Goal: Task Accomplishment & Management: Manage account settings

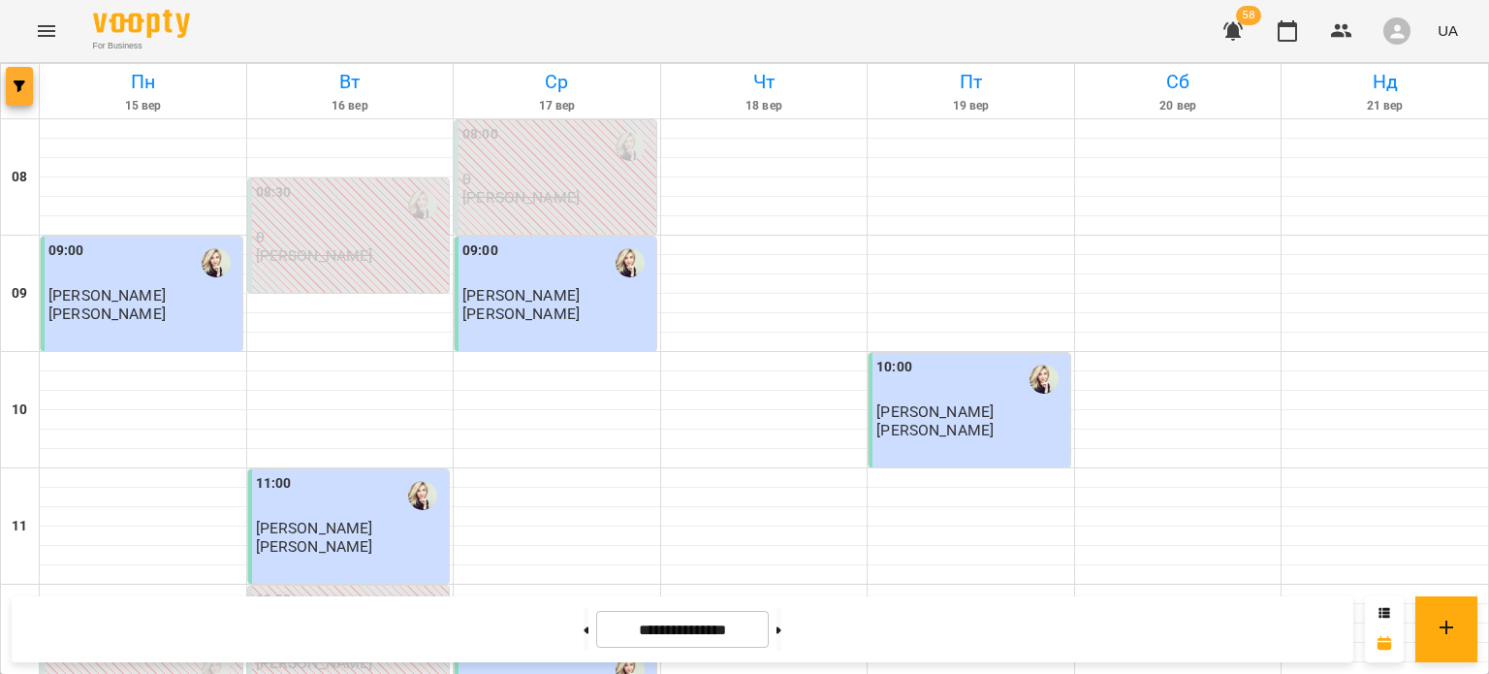
click at [29, 80] on span "button" at bounding box center [19, 86] width 27 height 12
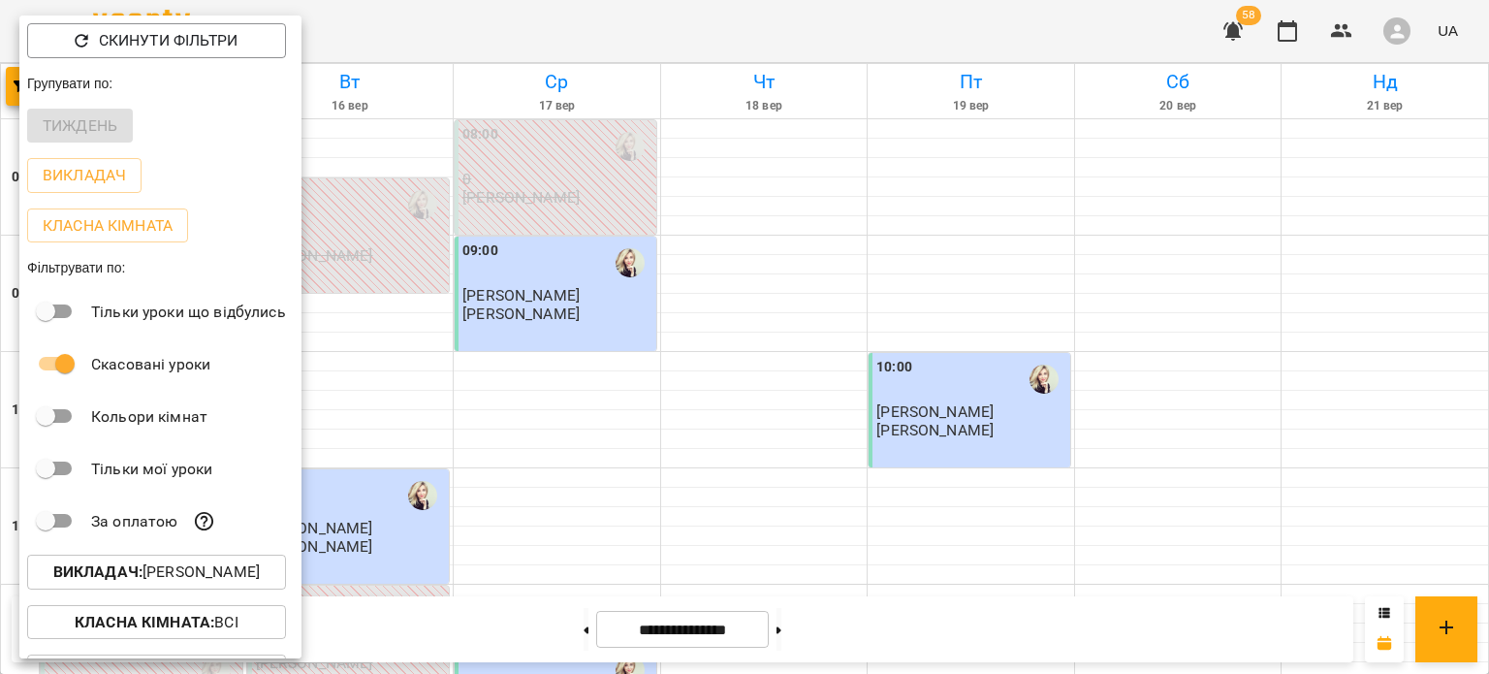
click at [260, 574] on p "Викладач : [PERSON_NAME]" at bounding box center [156, 571] width 206 height 23
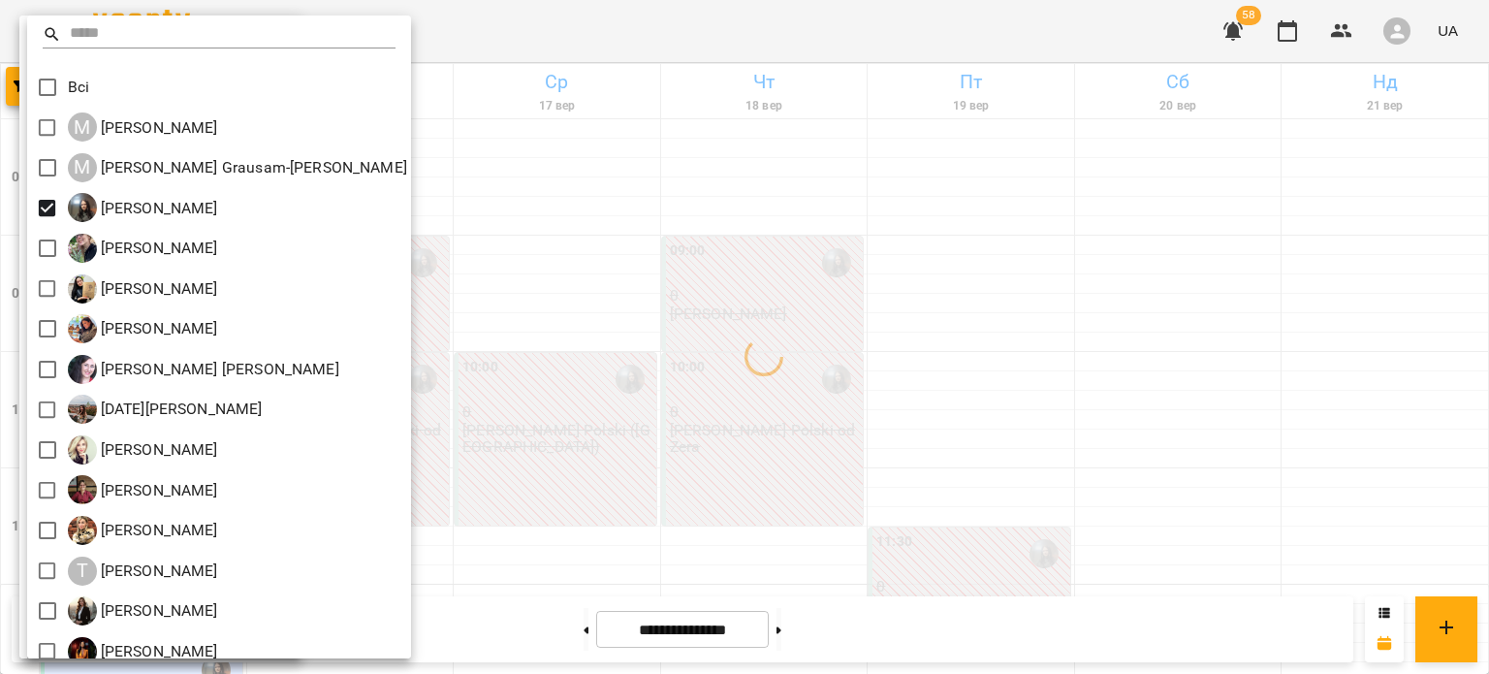
click at [651, 265] on div at bounding box center [744, 337] width 1489 height 674
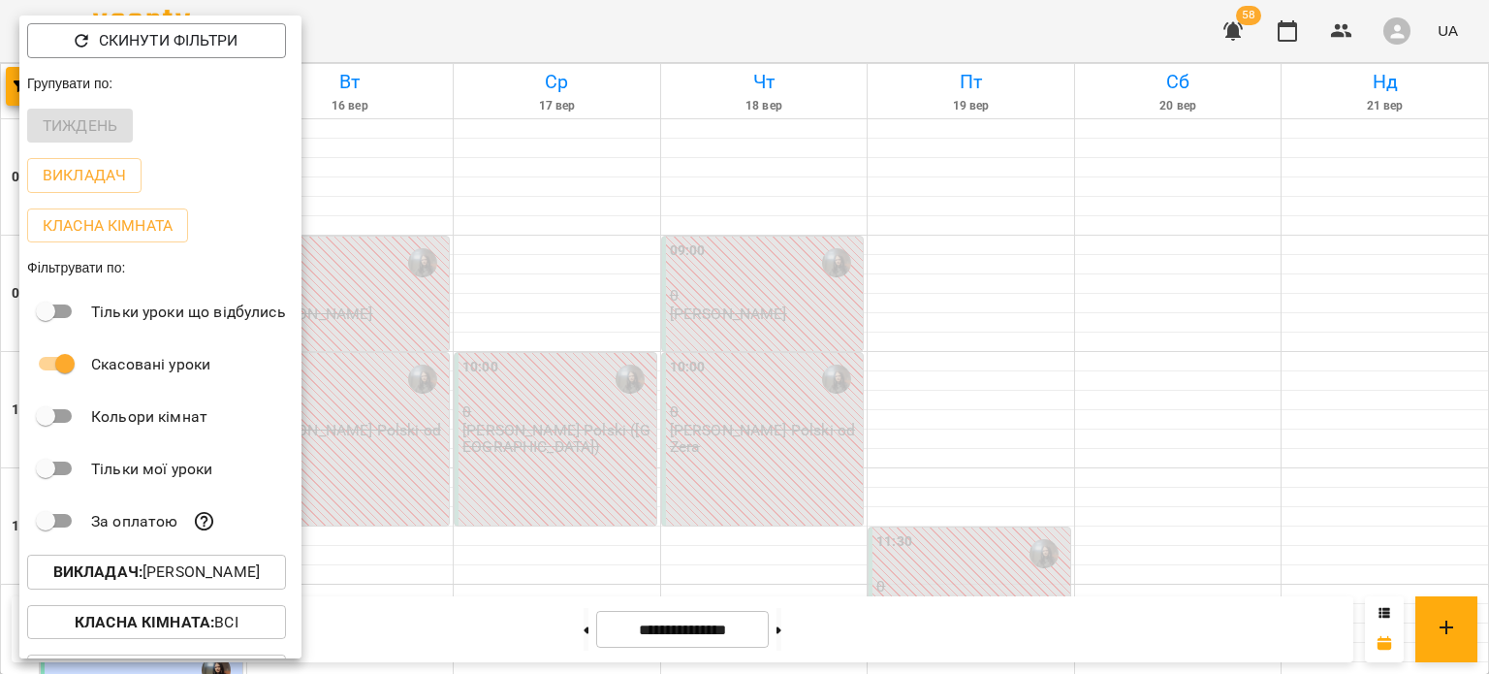
click at [651, 265] on div at bounding box center [744, 337] width 1489 height 674
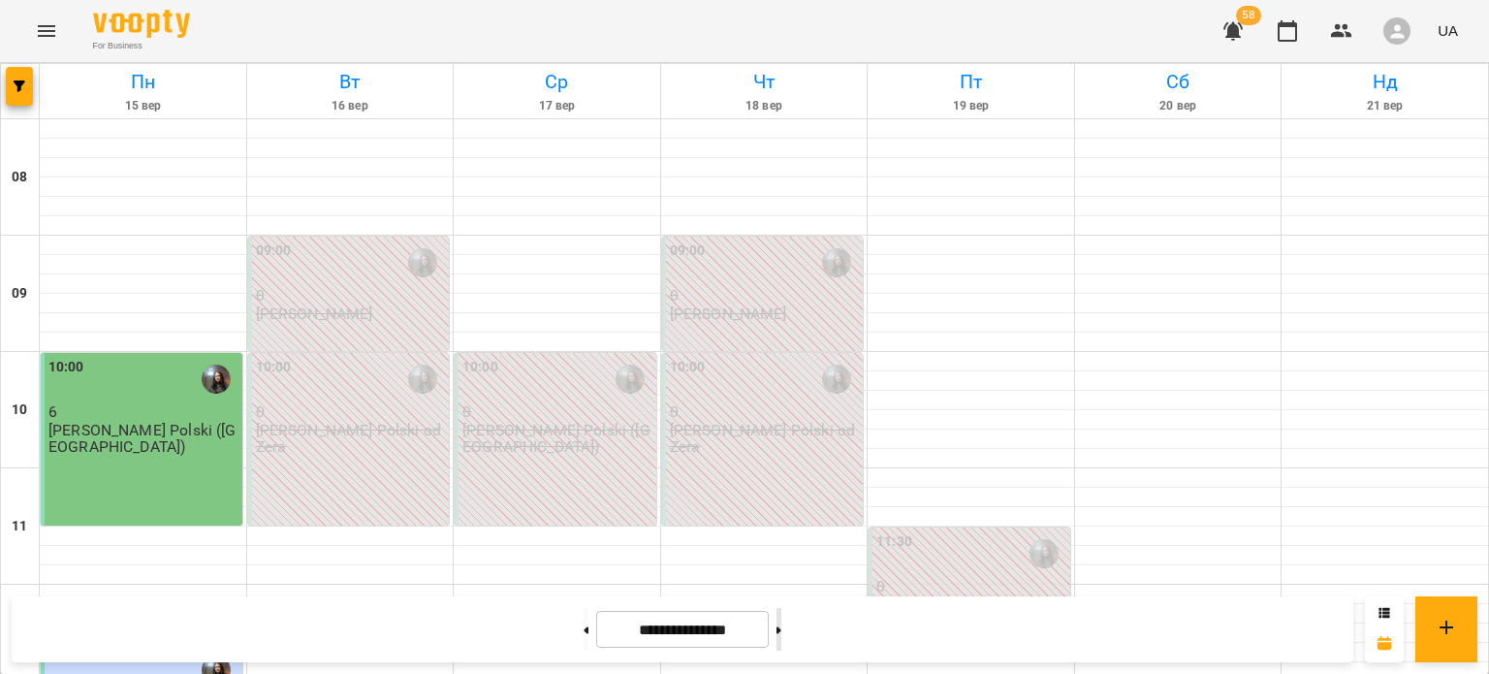
click at [781, 636] on button at bounding box center [778, 629] width 5 height 43
type input "**********"
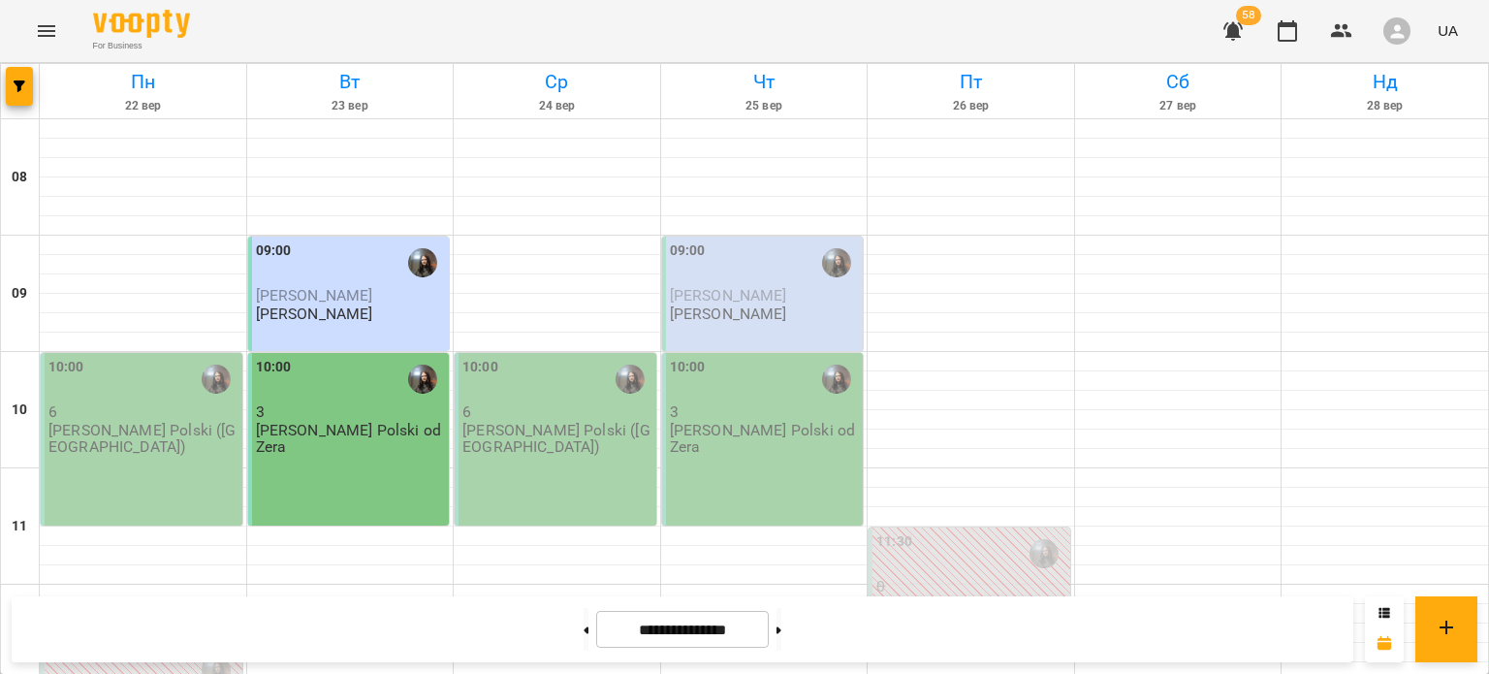
scroll to position [171, 0]
click at [563, 422] on p "[PERSON_NAME] Polski ([GEOGRAPHIC_DATA])" at bounding box center [557, 439] width 190 height 34
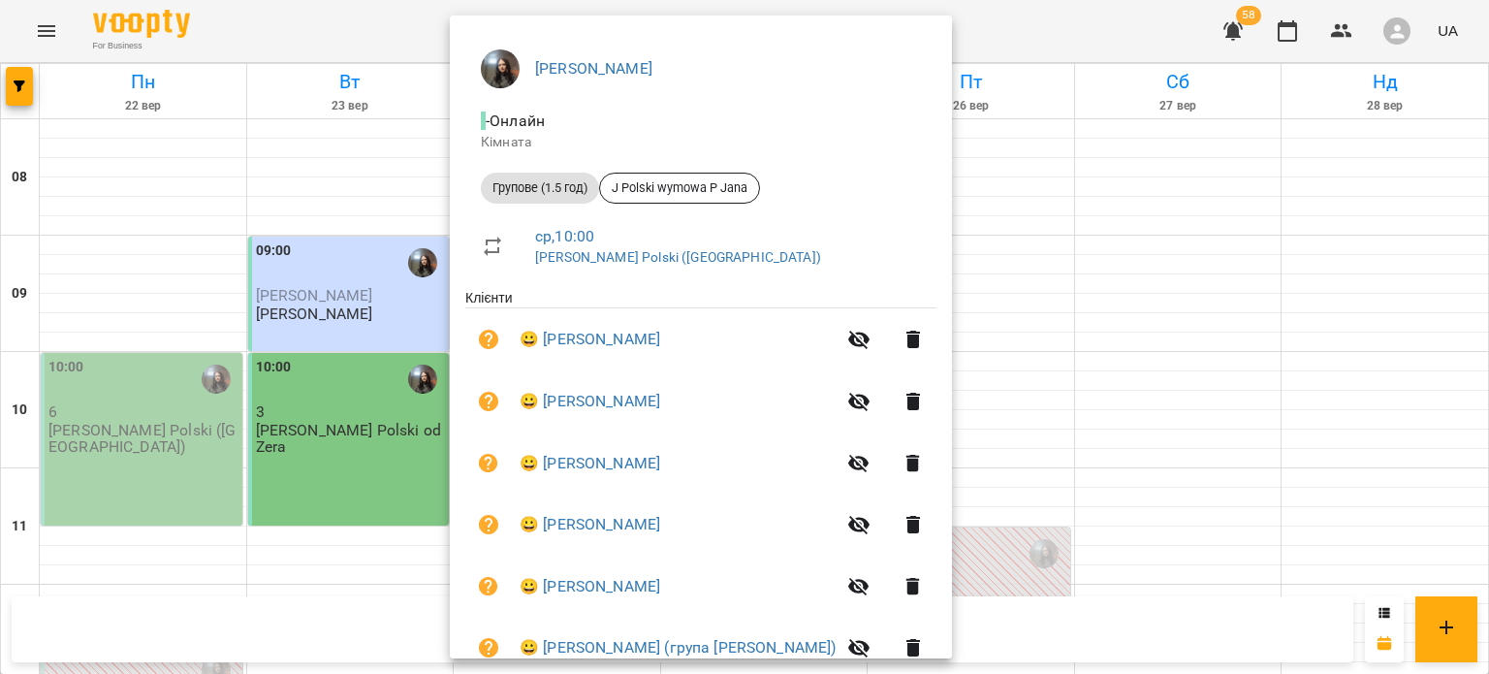
scroll to position [146, 0]
click at [400, 278] on div at bounding box center [744, 337] width 1489 height 674
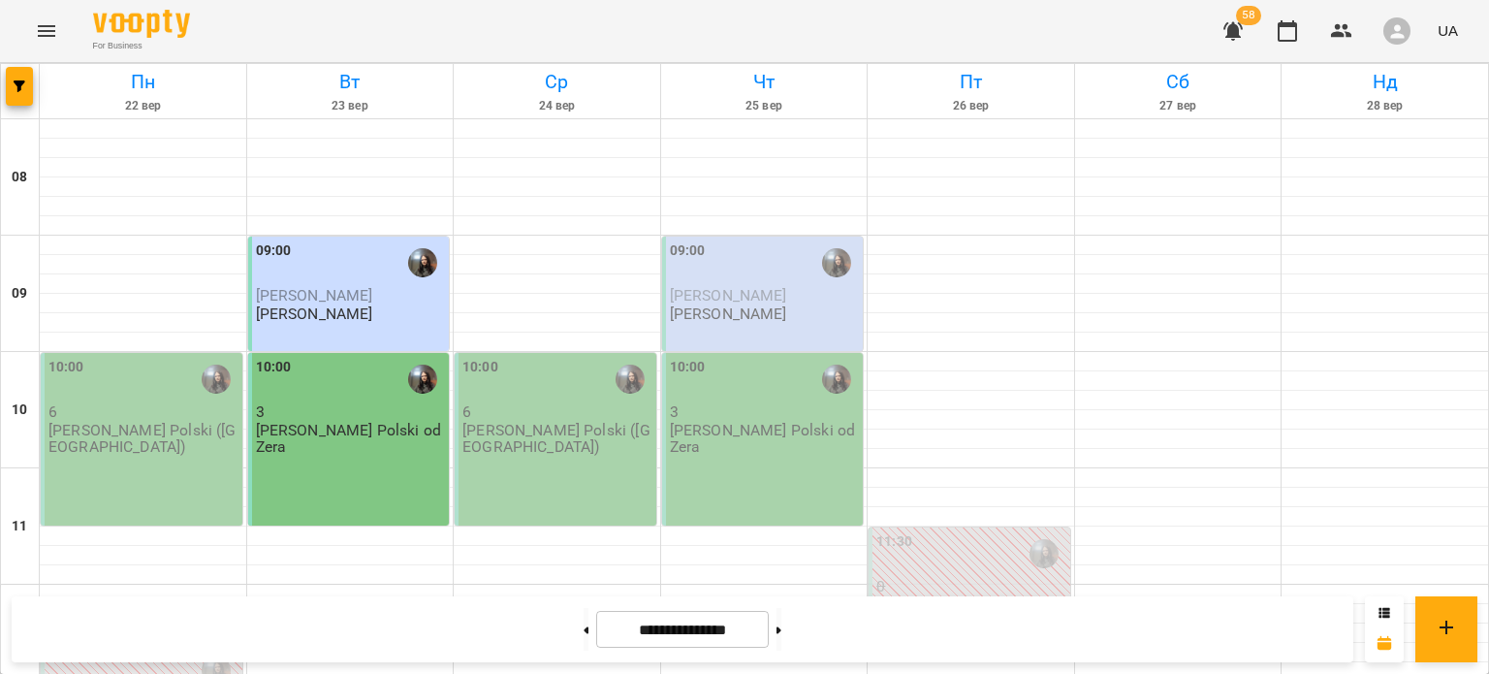
click at [400, 353] on div "10:00 3 J. Polski od Zera" at bounding box center [349, 439] width 202 height 173
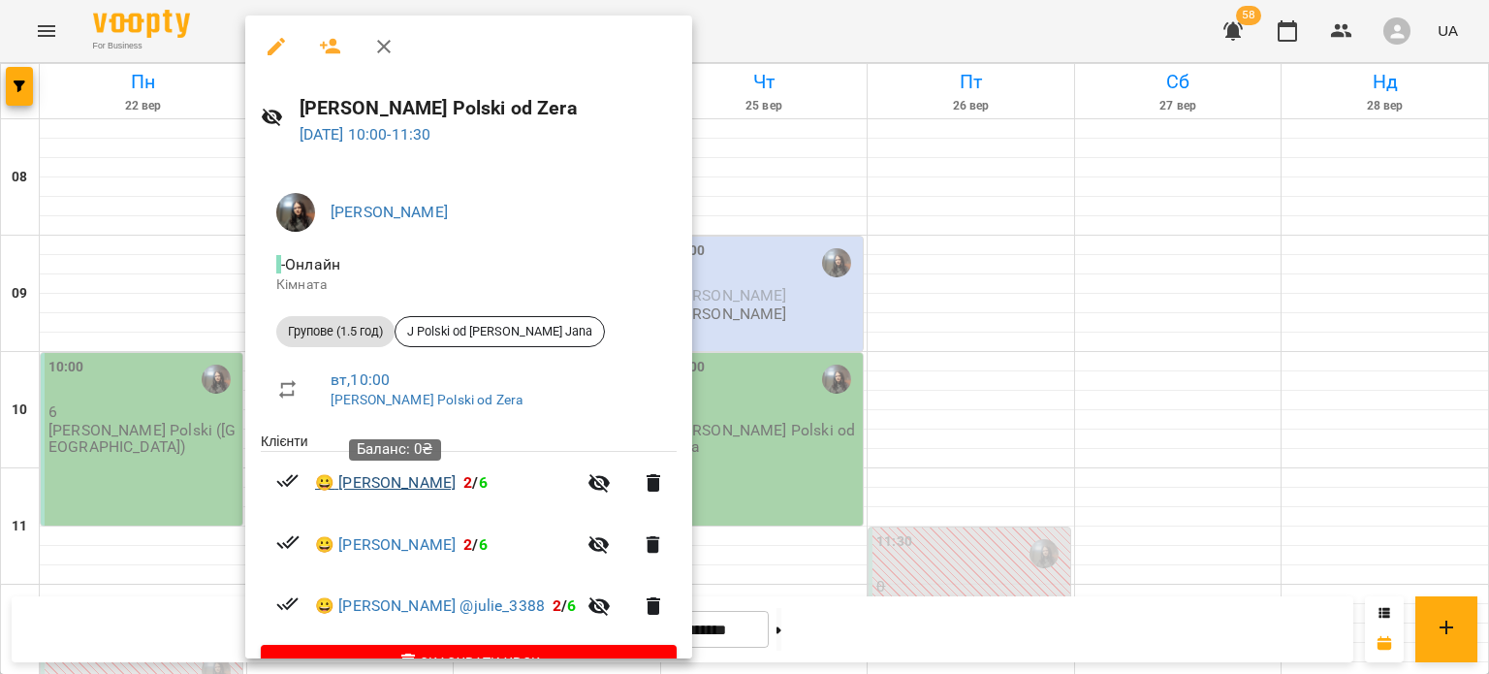
scroll to position [47, 0]
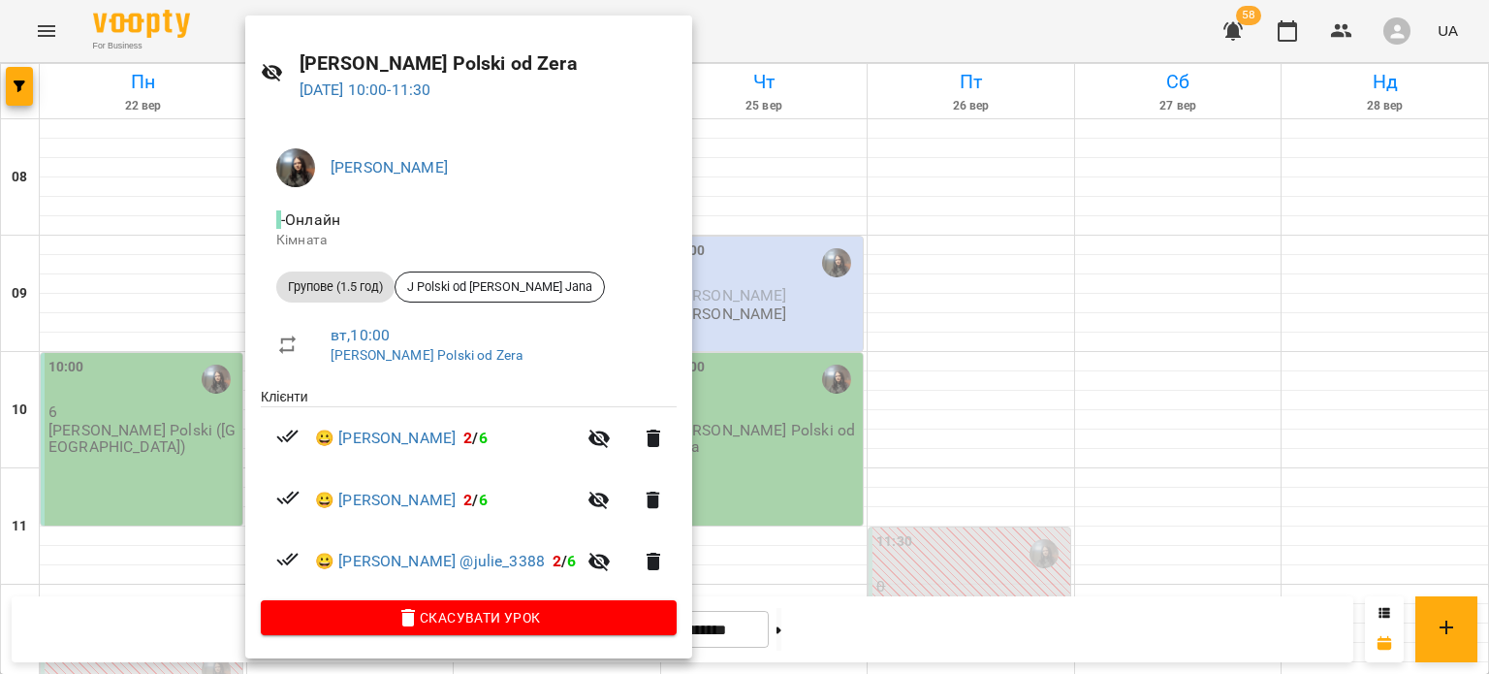
click at [778, 324] on div at bounding box center [744, 337] width 1489 height 674
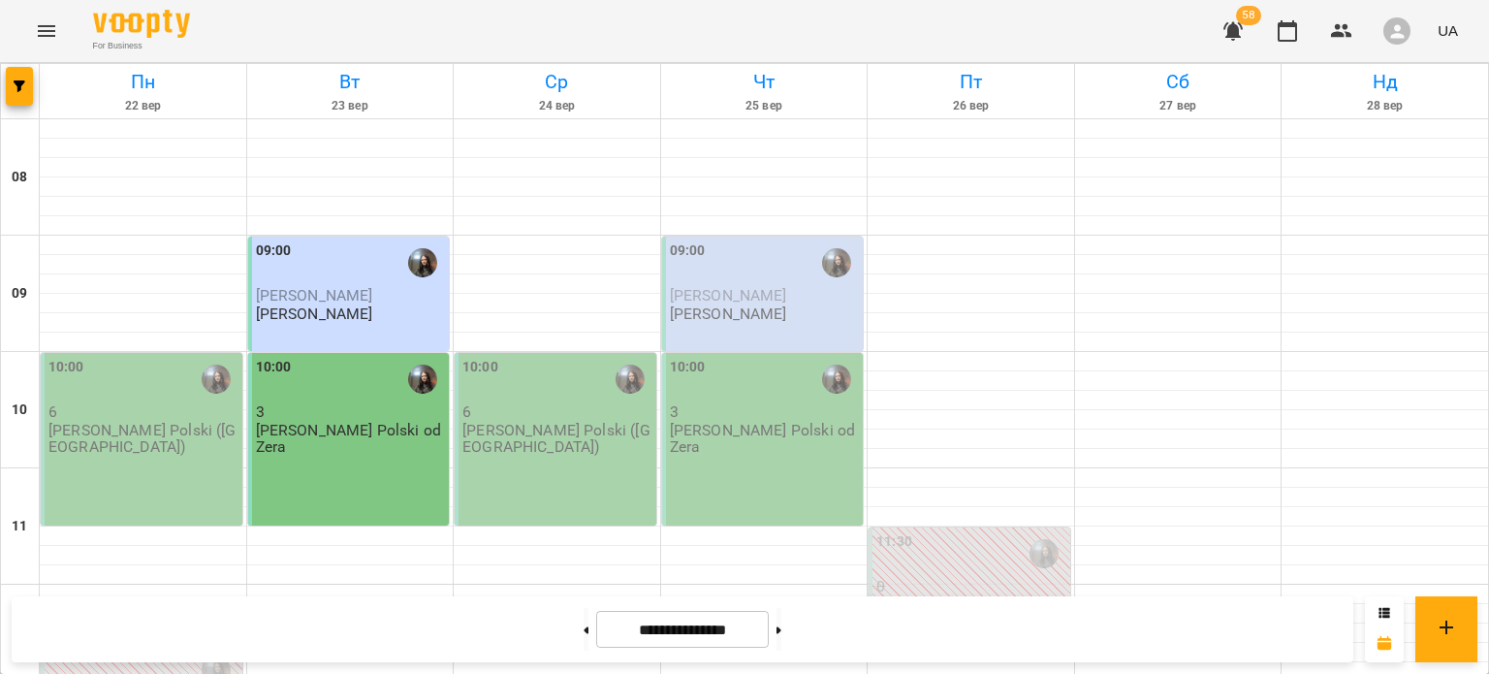
scroll to position [96, 0]
click at [50, 30] on icon "Menu" at bounding box center [46, 31] width 17 height 12
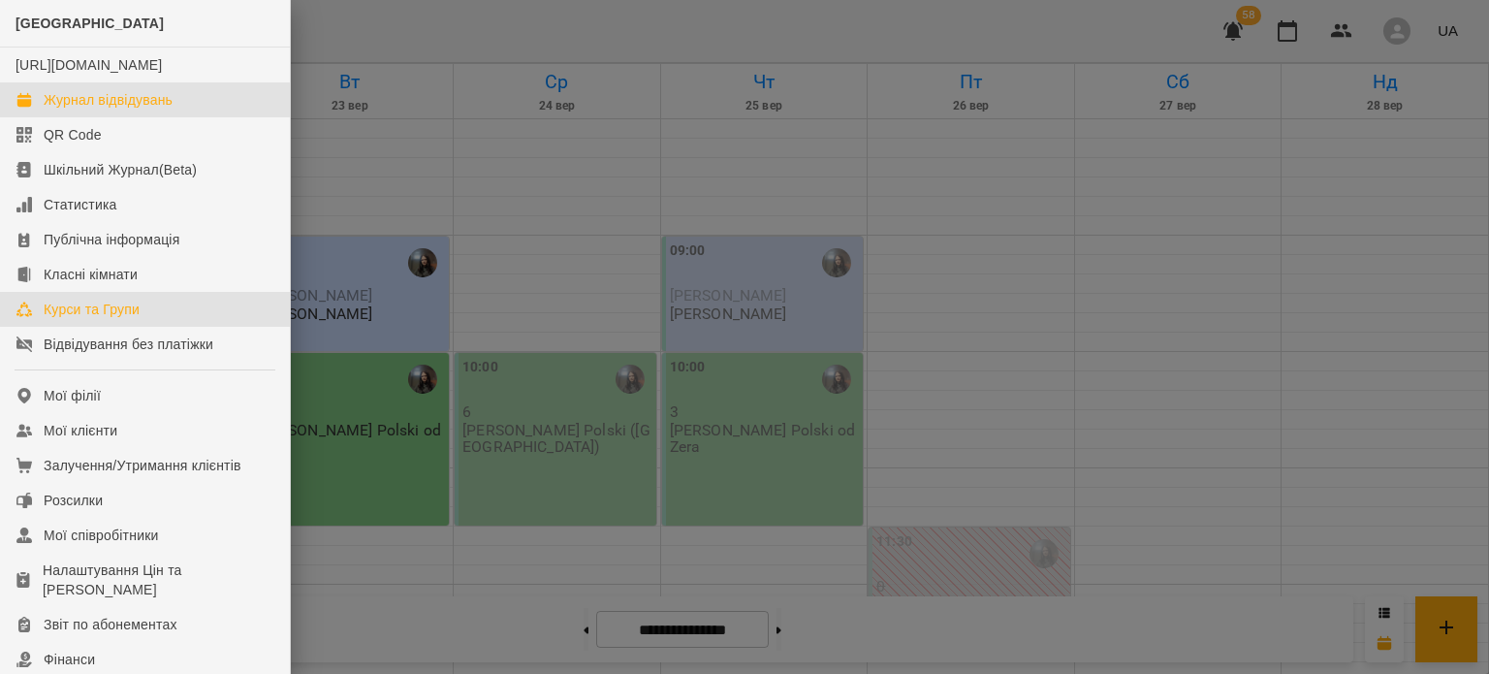
click at [85, 319] on div "Курси та Групи" at bounding box center [92, 308] width 96 height 19
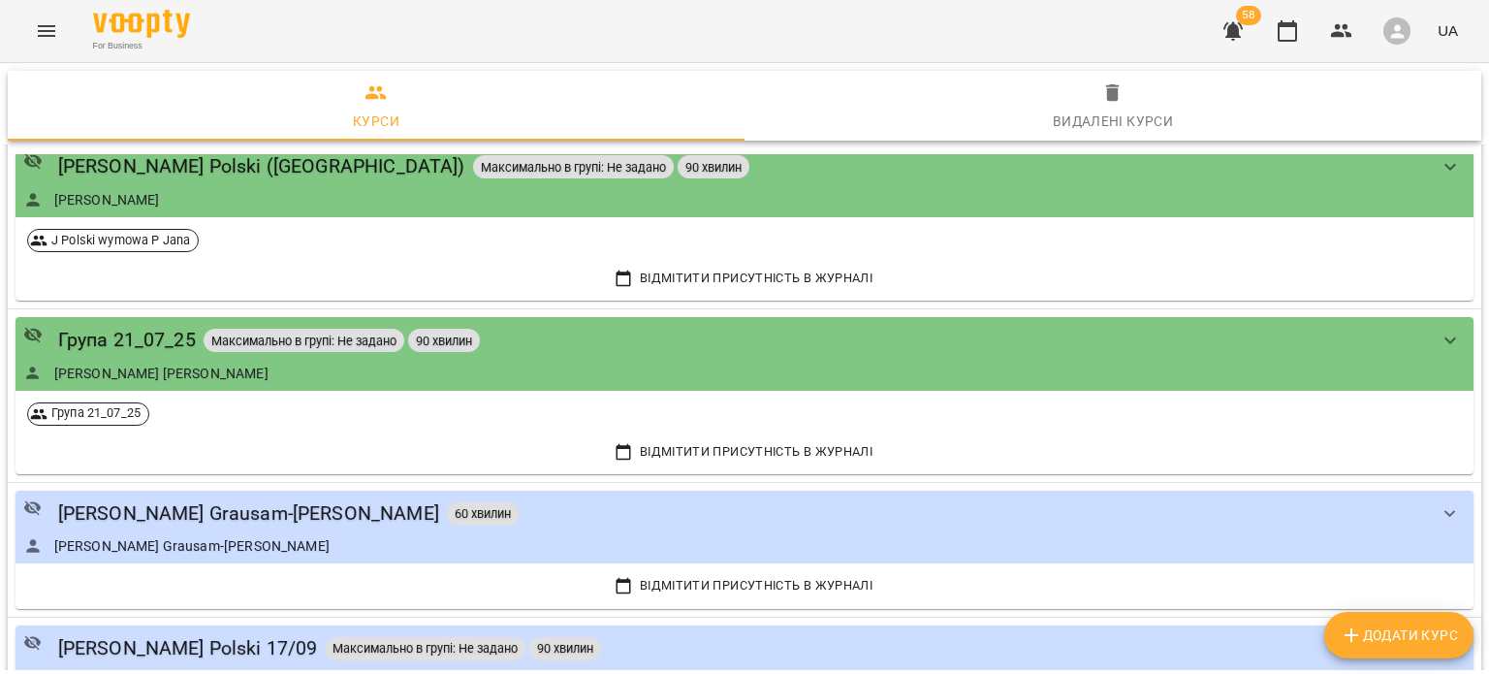
scroll to position [3809, 0]
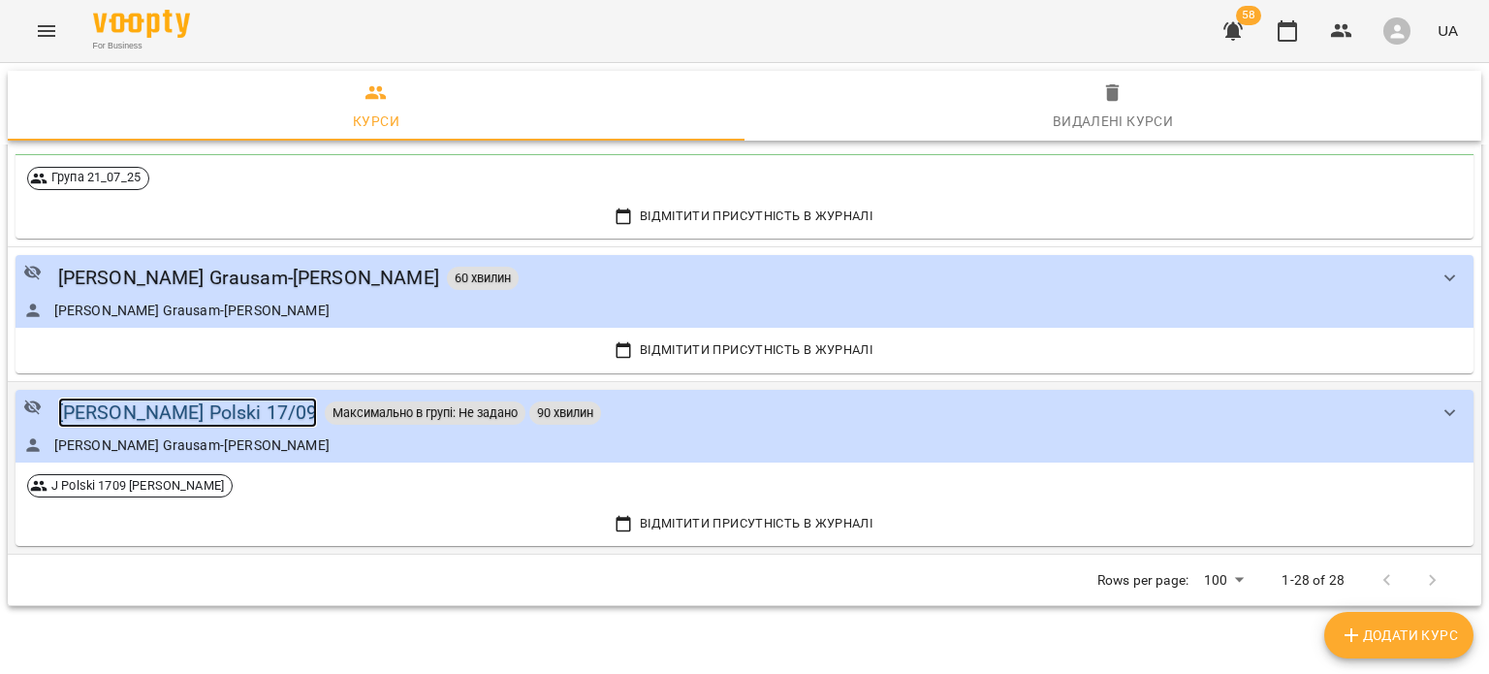
click at [95, 413] on div "J. Polski 17/09" at bounding box center [188, 412] width 260 height 30
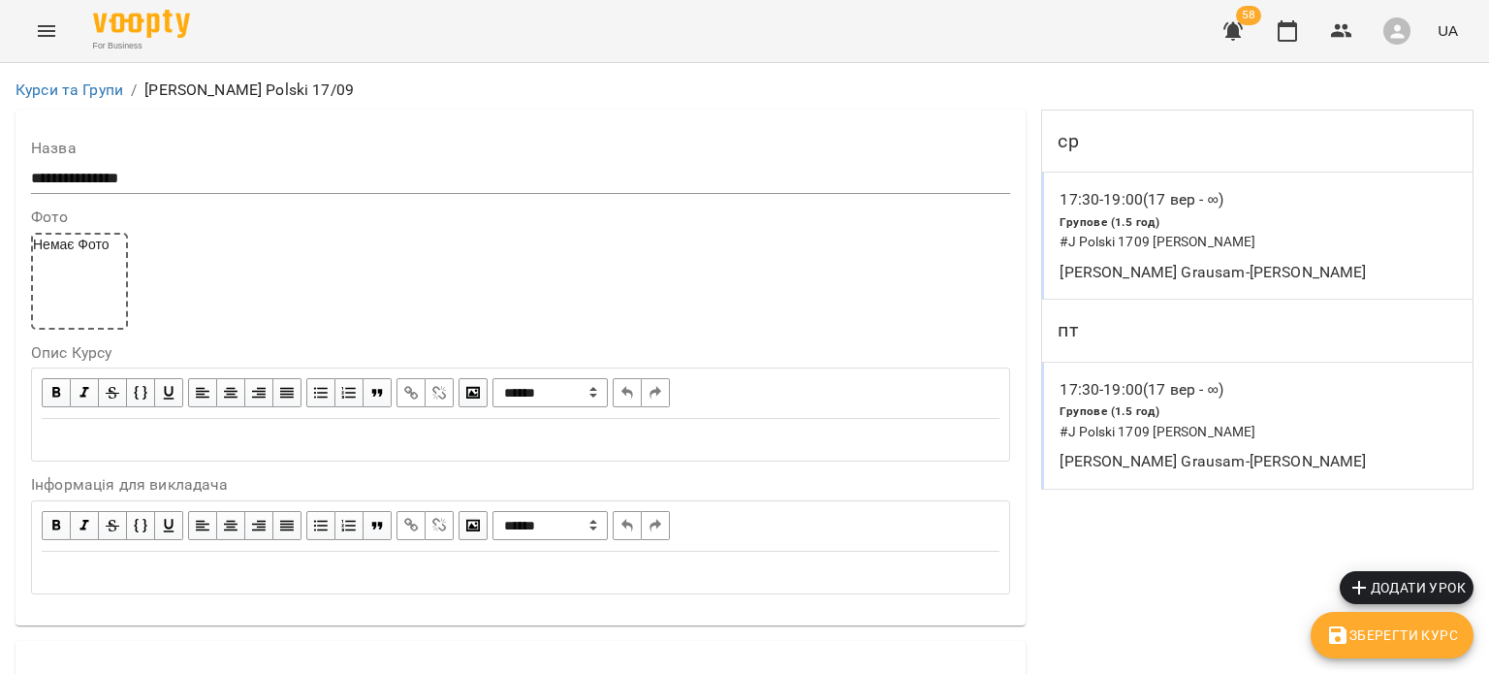
click at [1234, 209] on div "Групове (1.5 год) # J Polski 1709 P Małgorzata" at bounding box center [1257, 231] width 405 height 49
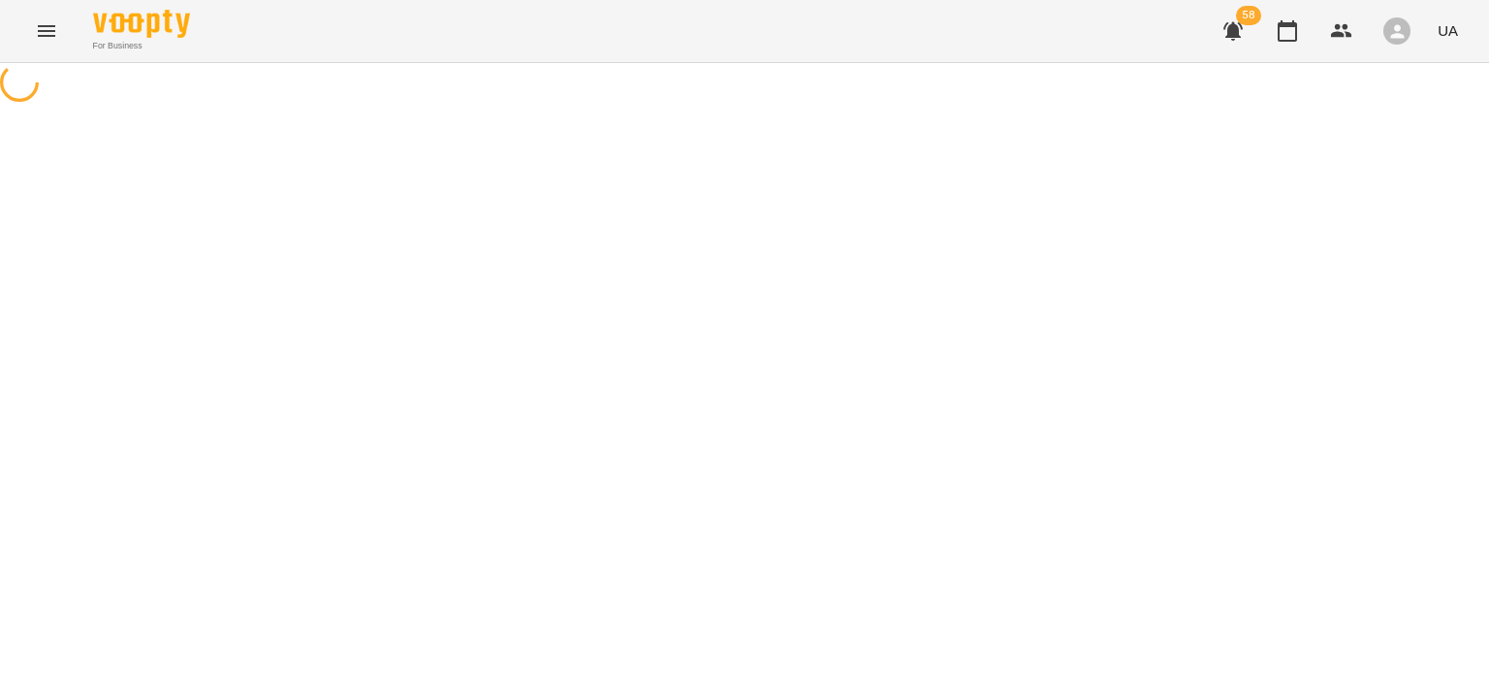
select select "*"
select select "**********"
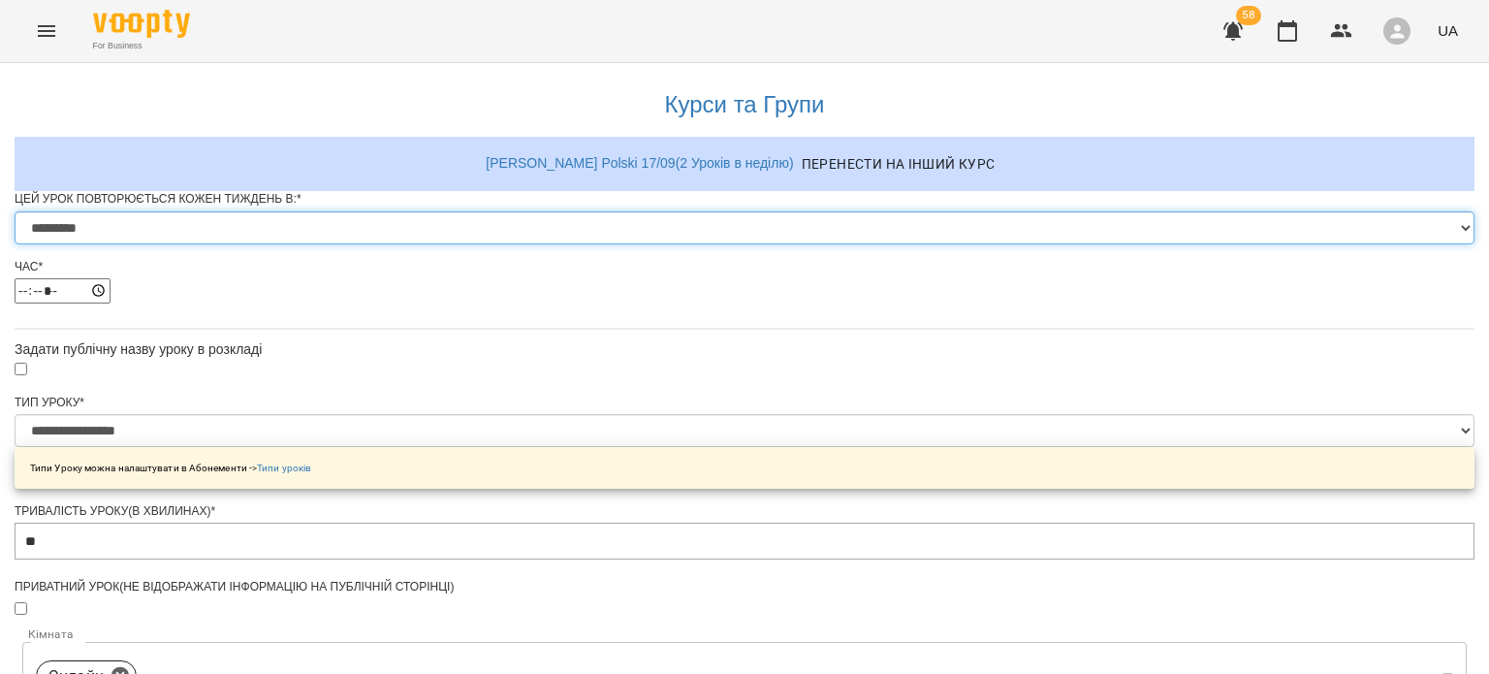
click at [567, 244] on select "********* ******** ****** ****** ******** ****** ******" at bounding box center [745, 227] width 1460 height 33
select select "*"
click at [504, 244] on select "********* ******** ****** ****** ******** ****** ******" at bounding box center [745, 227] width 1460 height 33
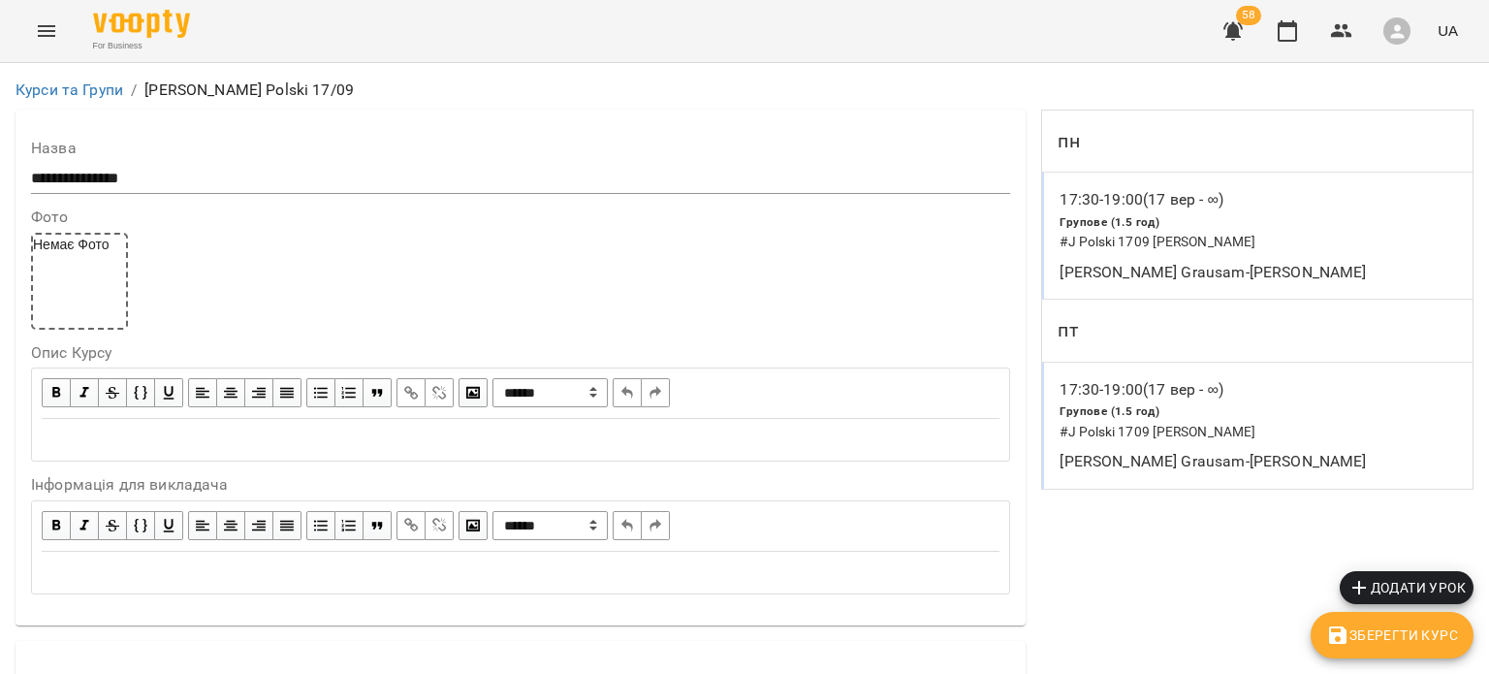
click at [1400, 628] on span "Зберегти Курс" at bounding box center [1392, 634] width 132 height 23
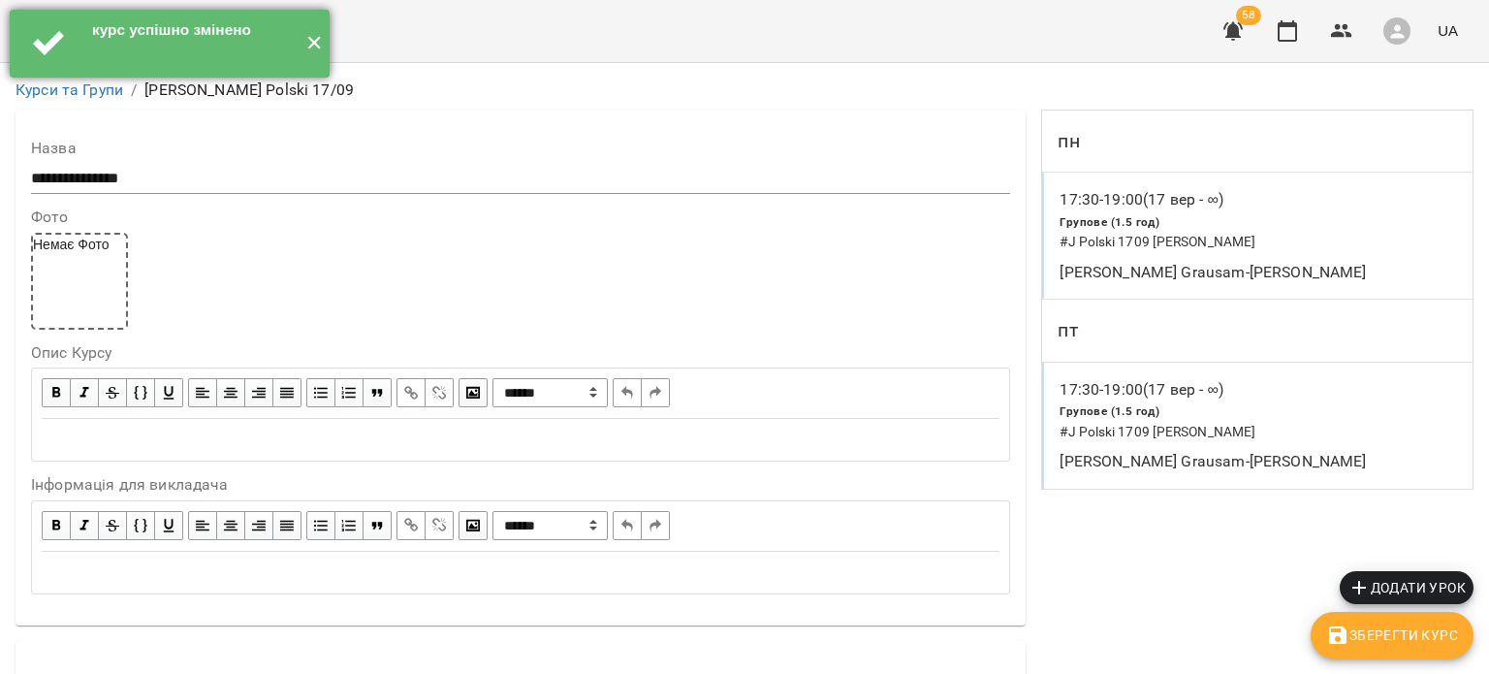
click at [306, 45] on button "✕" at bounding box center [314, 44] width 32 height 68
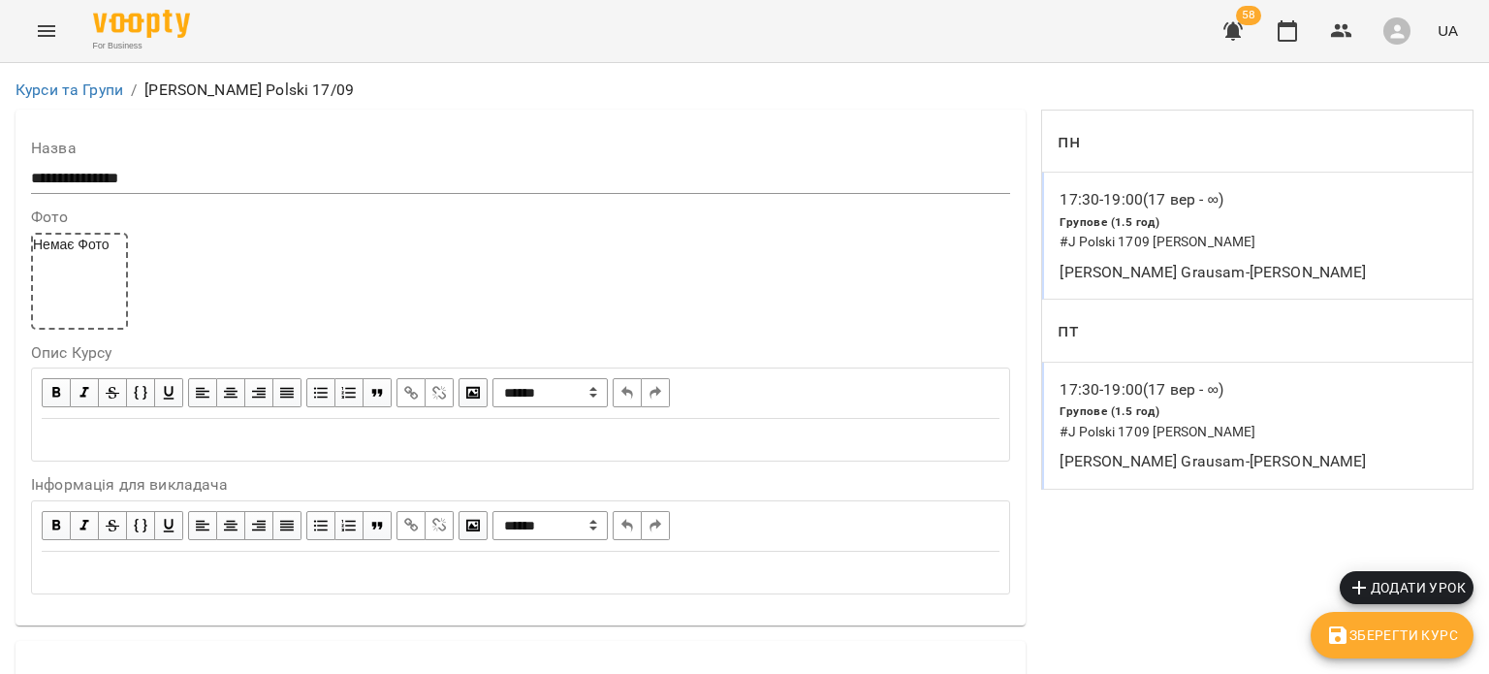
click at [50, 28] on icon "Menu" at bounding box center [46, 30] width 23 height 23
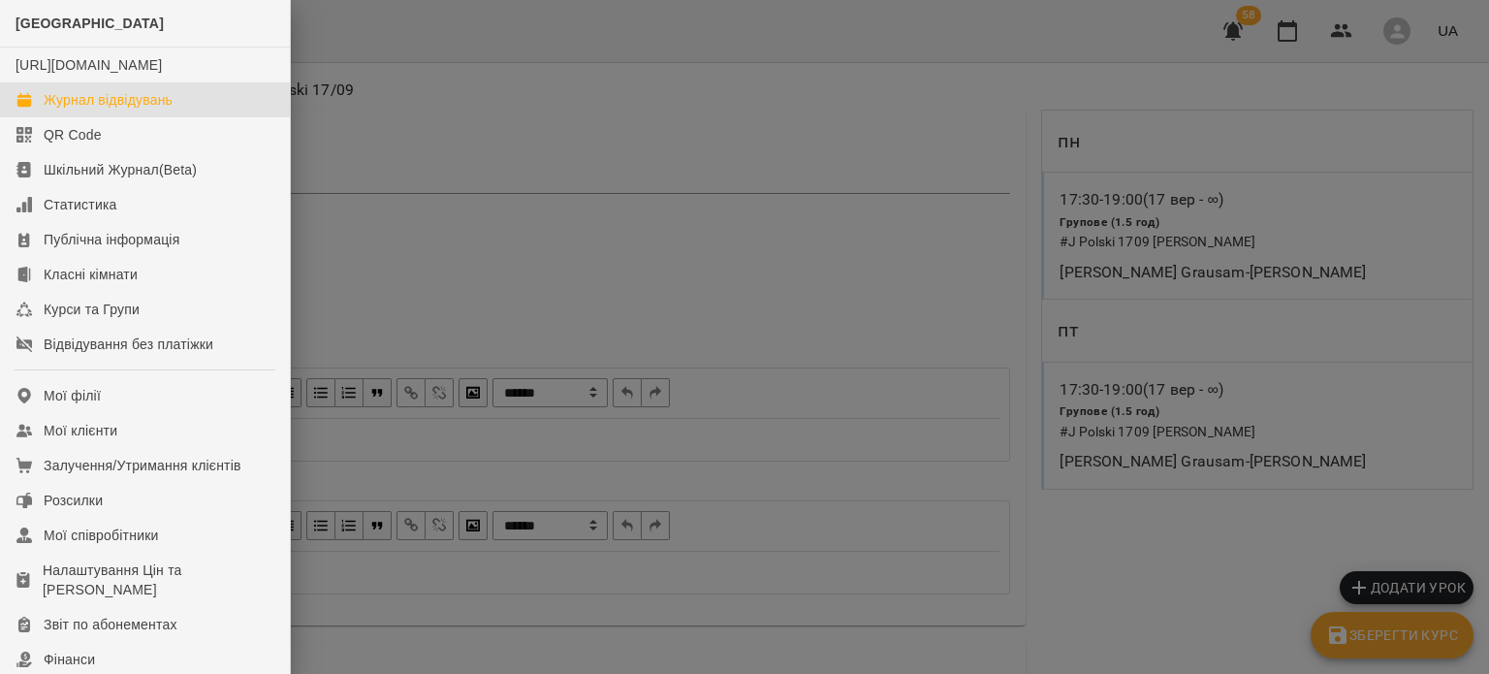
click at [99, 110] on div "Журнал відвідувань" at bounding box center [108, 99] width 129 height 19
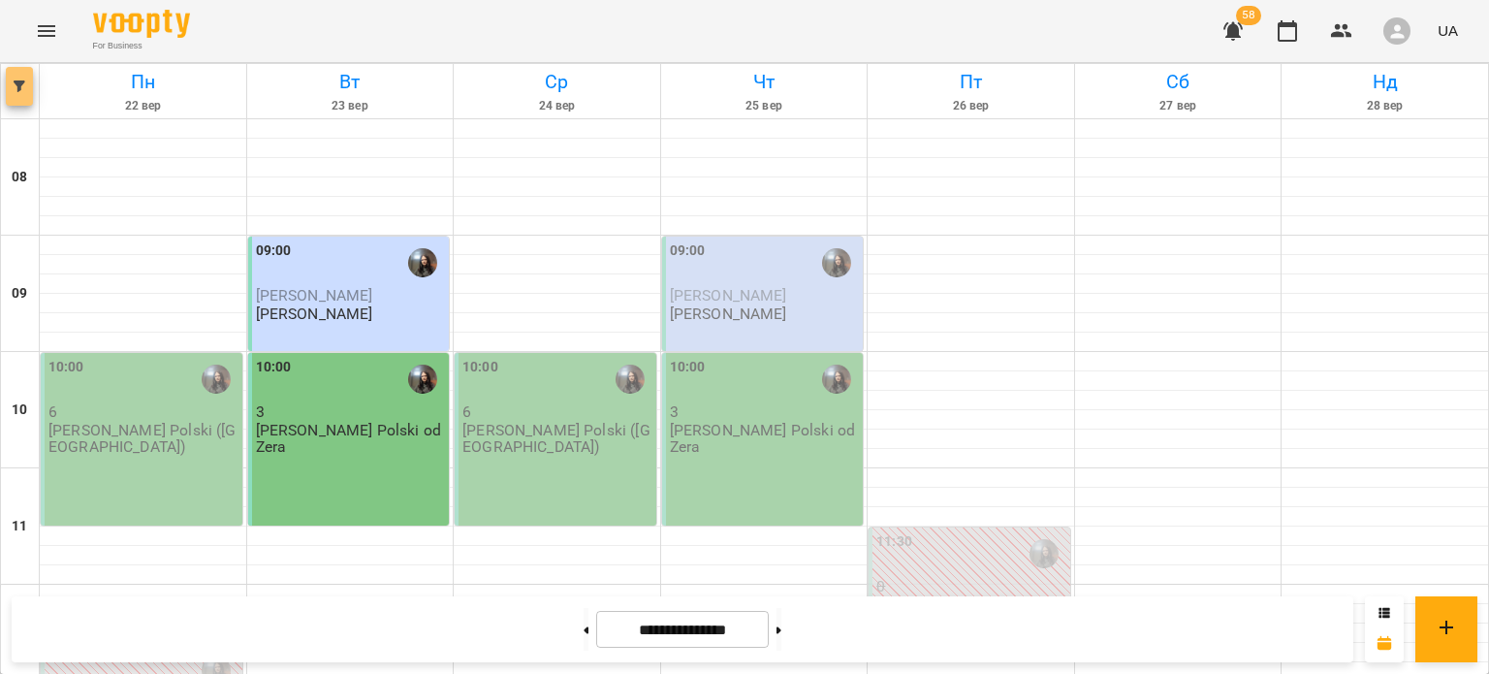
click at [11, 95] on button "button" at bounding box center [19, 86] width 27 height 39
